Goal: Transaction & Acquisition: Purchase product/service

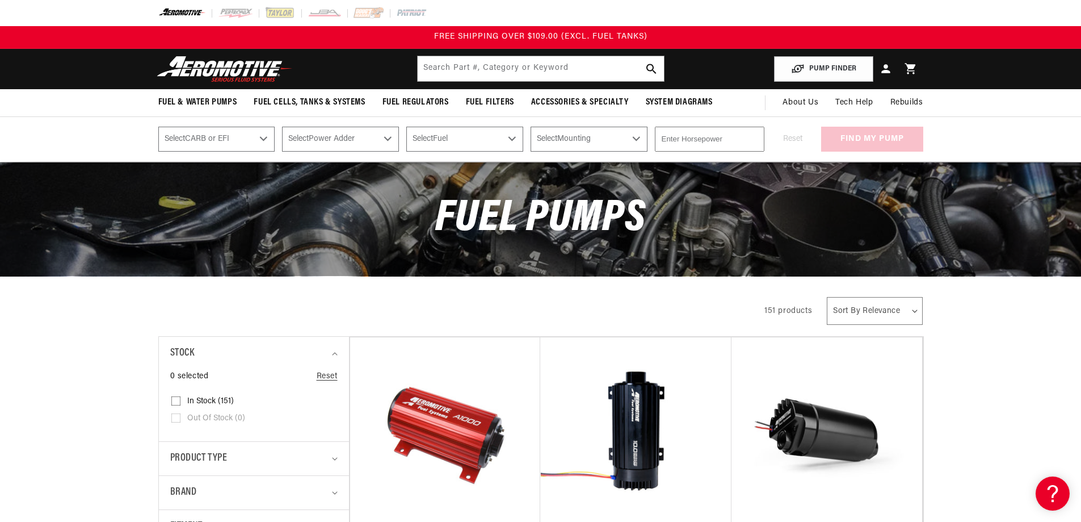
scroll to position [397, 0]
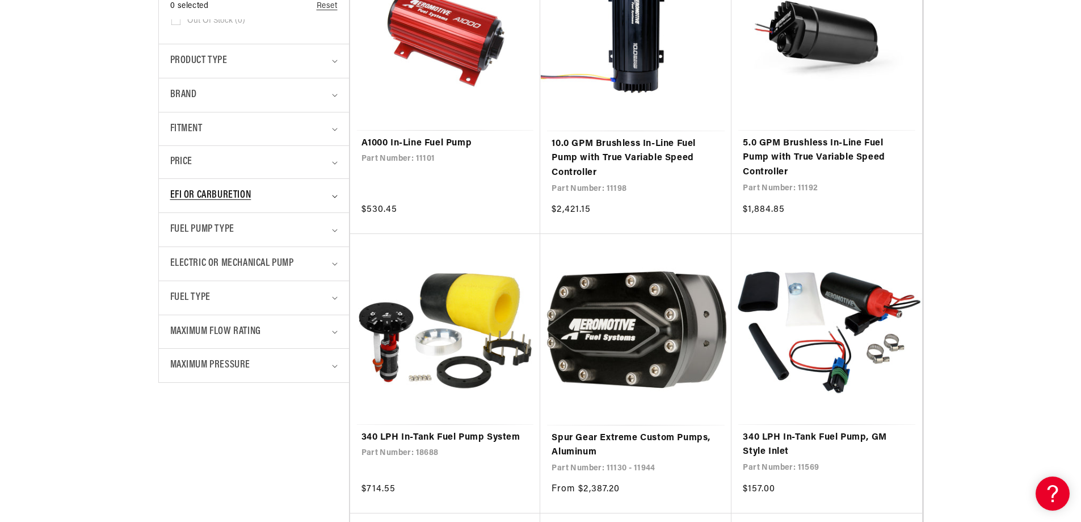
click at [225, 199] on span "EFI or Carburetion" at bounding box center [210, 195] width 81 height 16
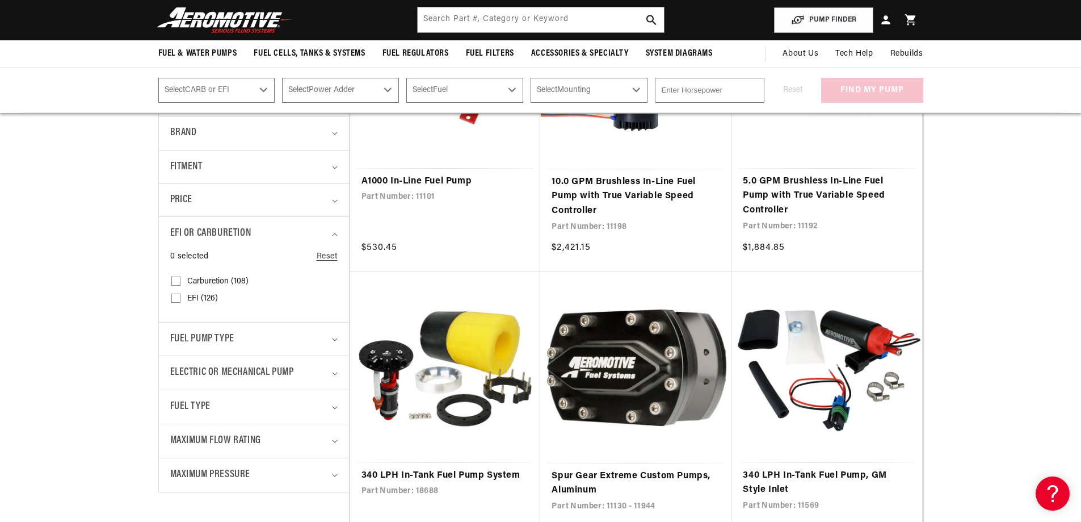
scroll to position [340, 0]
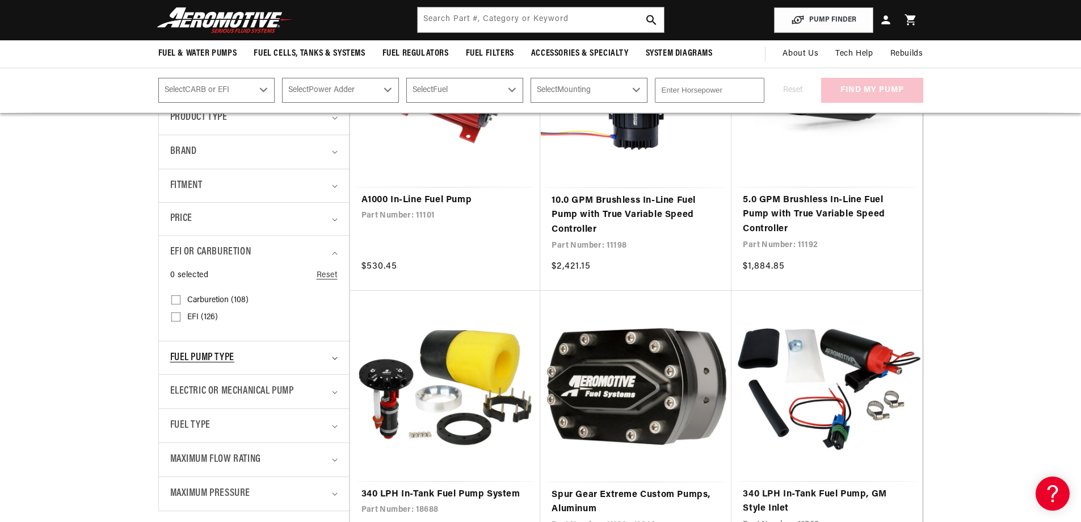
click at [188, 358] on span "Fuel Pump Type" at bounding box center [202, 358] width 64 height 16
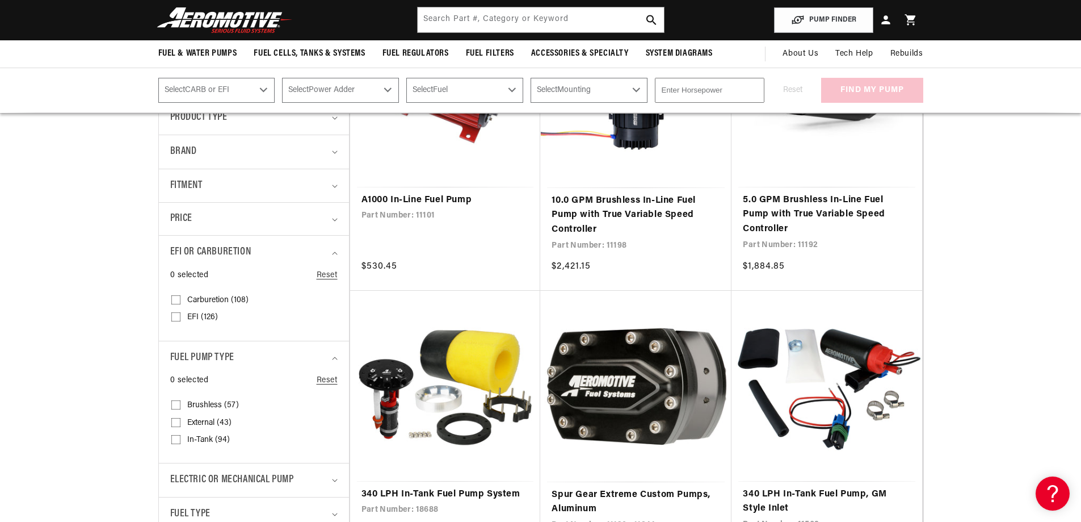
click at [174, 443] on input "In-Tank (94) In-Tank (94 products)" at bounding box center [175, 441] width 9 height 9
checkbox input "true"
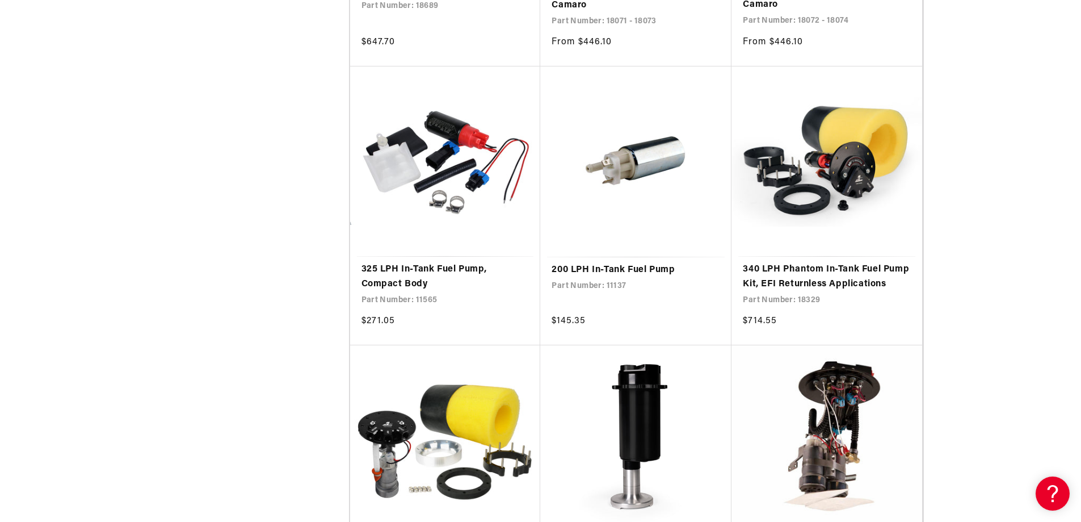
scroll to position [1702, 0]
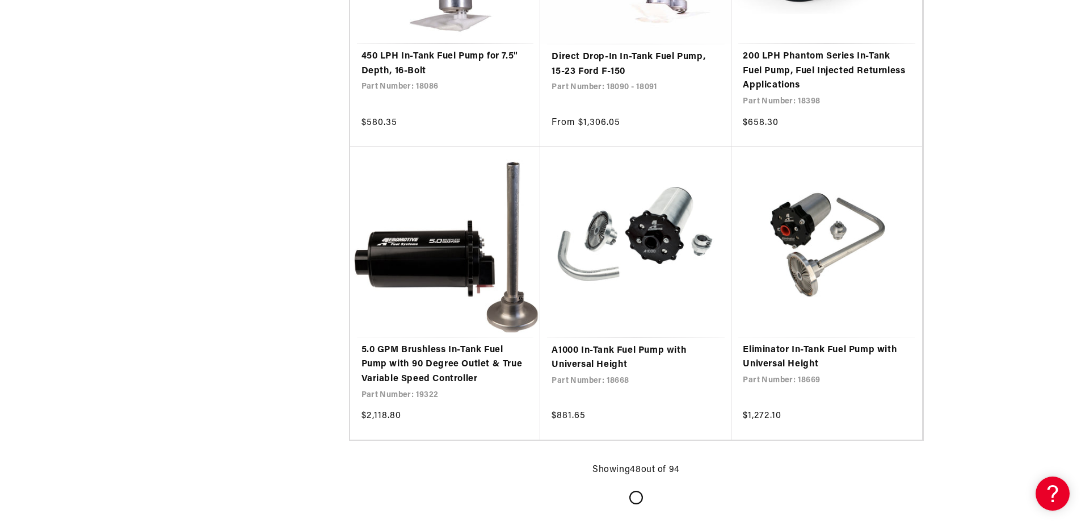
scroll to position [4483, 0]
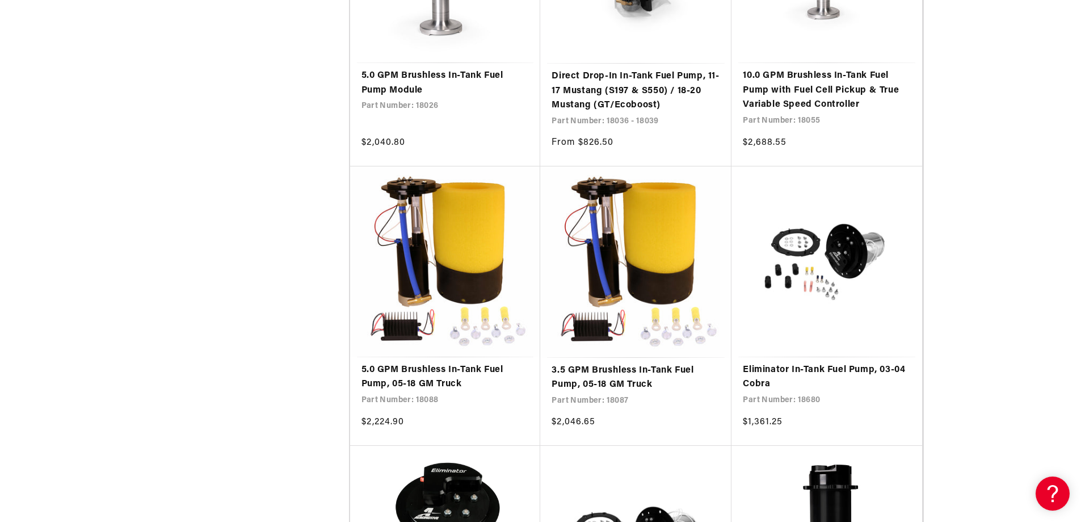
scroll to position [5958, 0]
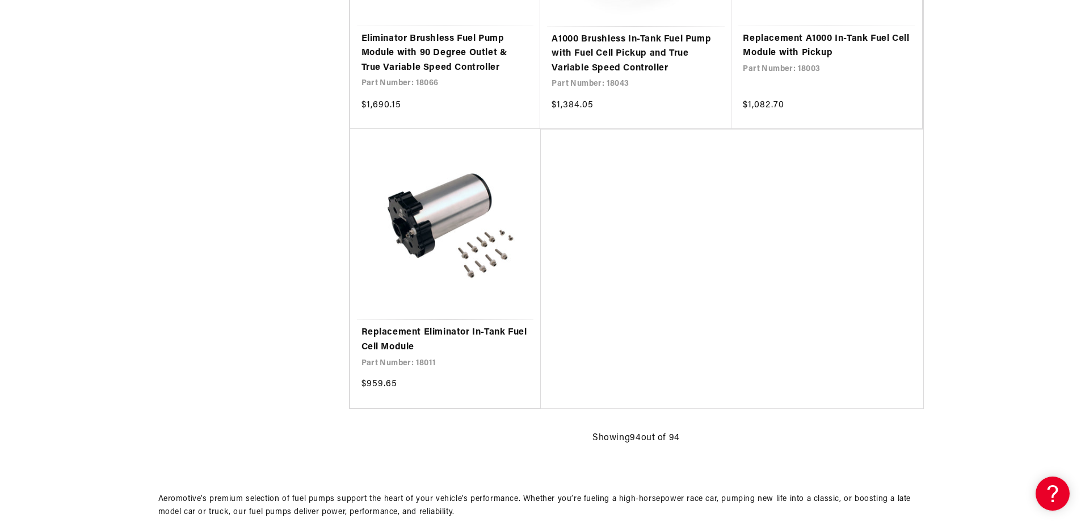
scroll to position [9136, 0]
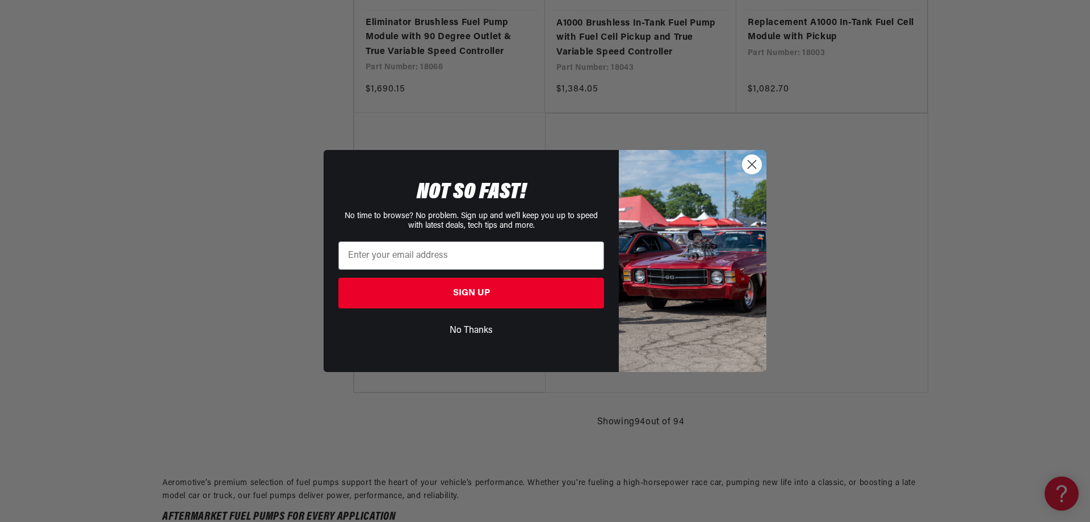
click at [758, 161] on circle "Close dialog" at bounding box center [751, 164] width 19 height 19
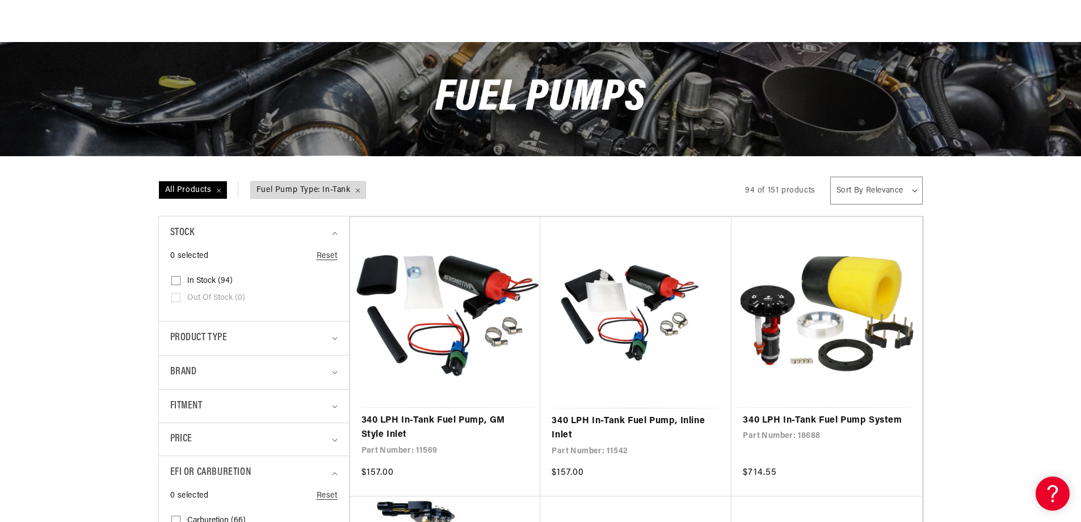
scroll to position [340, 0]
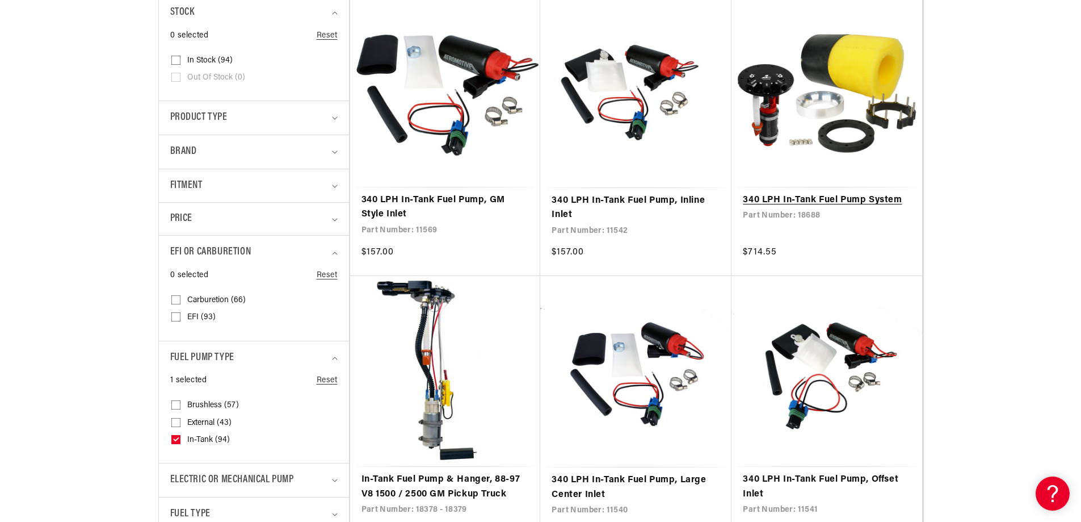
click at [853, 193] on link "340 LPH In-Tank Fuel Pump System" at bounding box center [827, 200] width 168 height 15
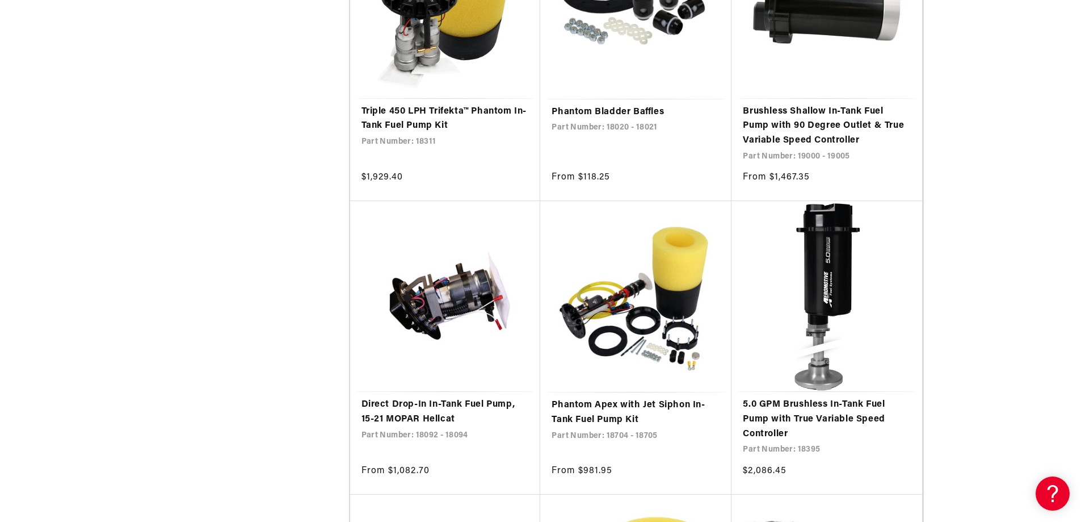
scroll to position [2383, 0]
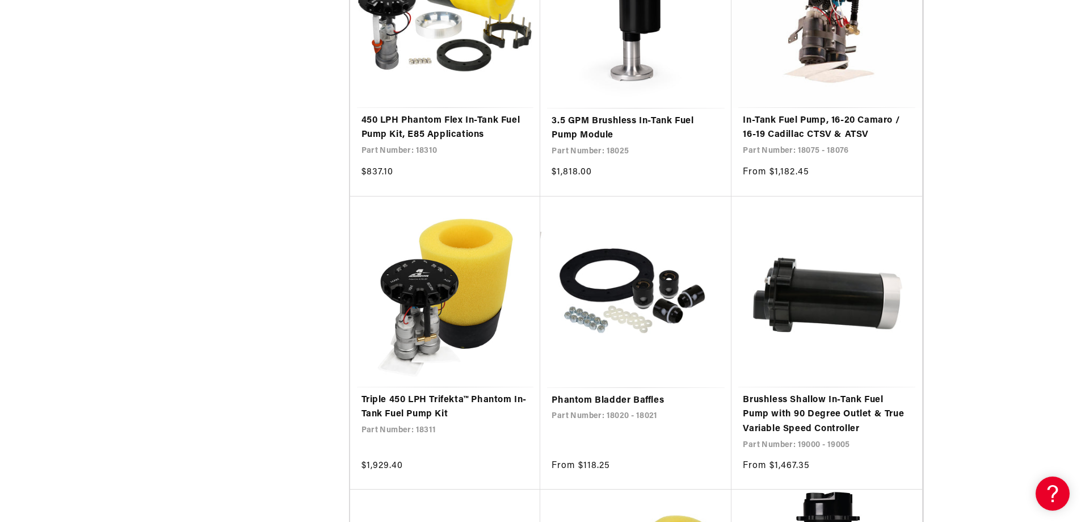
scroll to position [2115, 0]
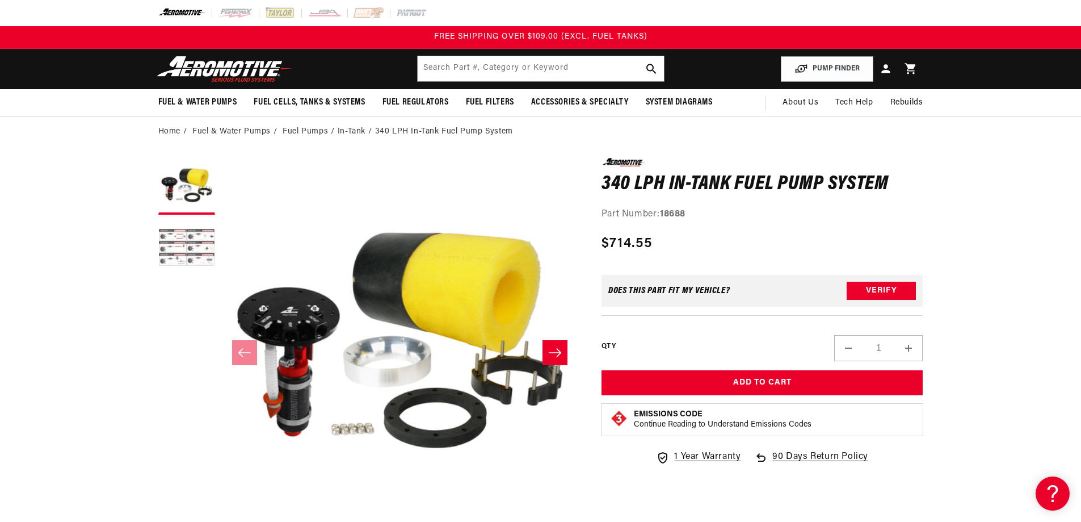
click at [174, 245] on button "Load image 2 in gallery view" at bounding box center [186, 248] width 57 height 57
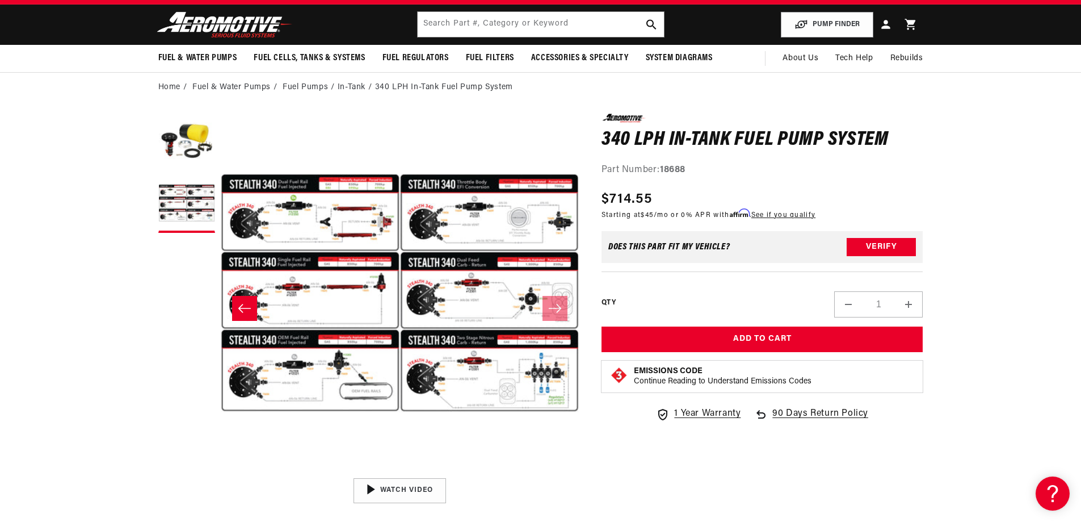
scroll to position [57, 0]
